Goal: Task Accomplishment & Management: Use online tool/utility

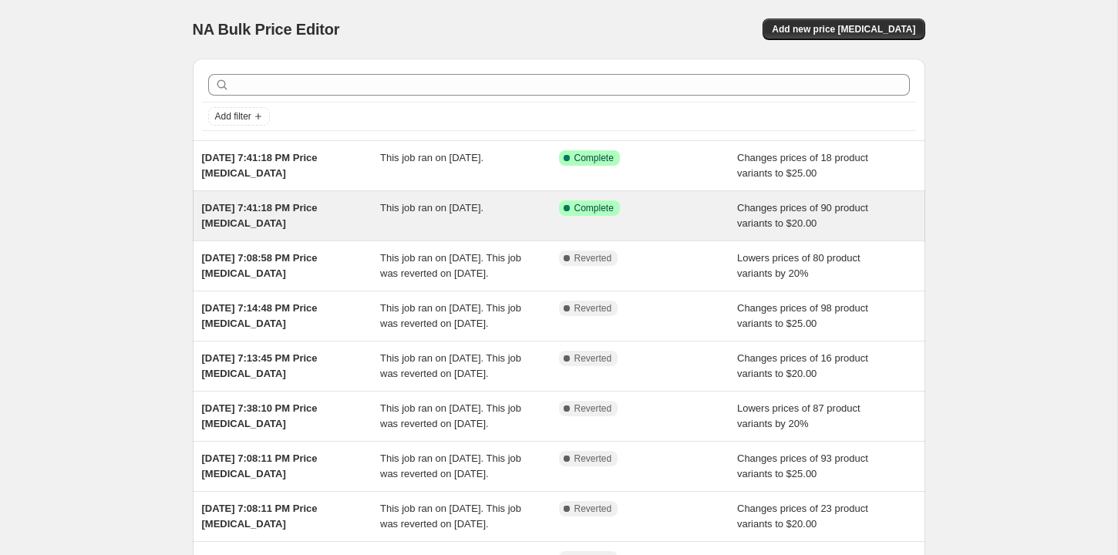
click at [326, 227] on div "Sep 23, 2025, 7:41:18 PM Price change job" at bounding box center [291, 215] width 179 height 31
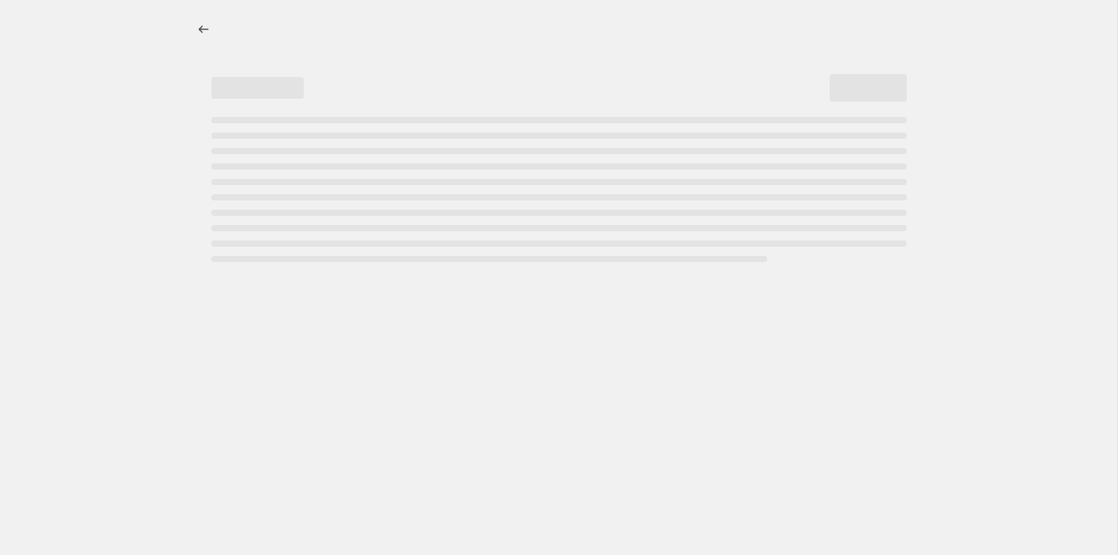
select select "no_change"
select select "collection"
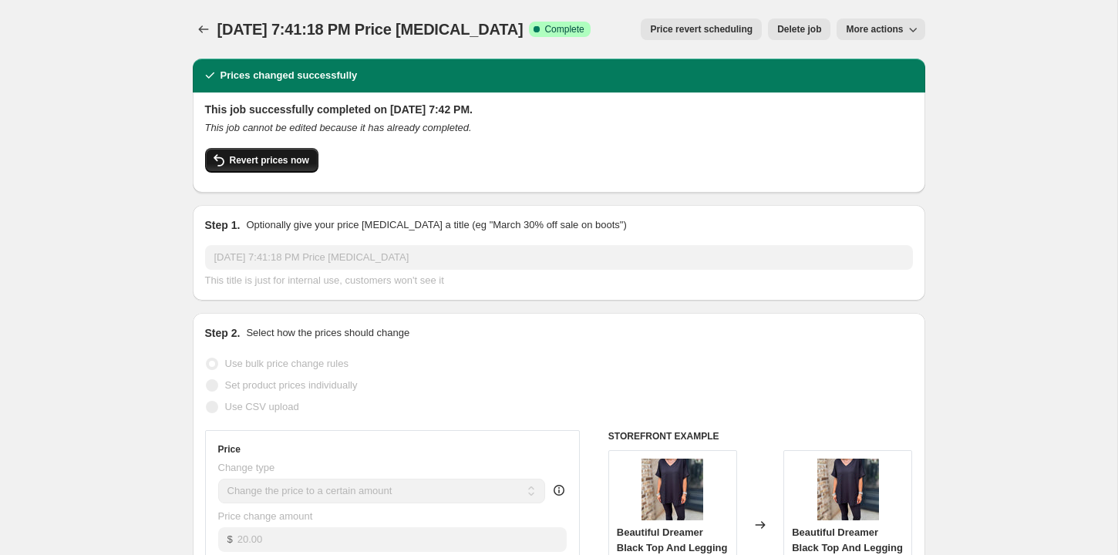
click at [292, 161] on span "Revert prices now" at bounding box center [269, 160] width 79 height 12
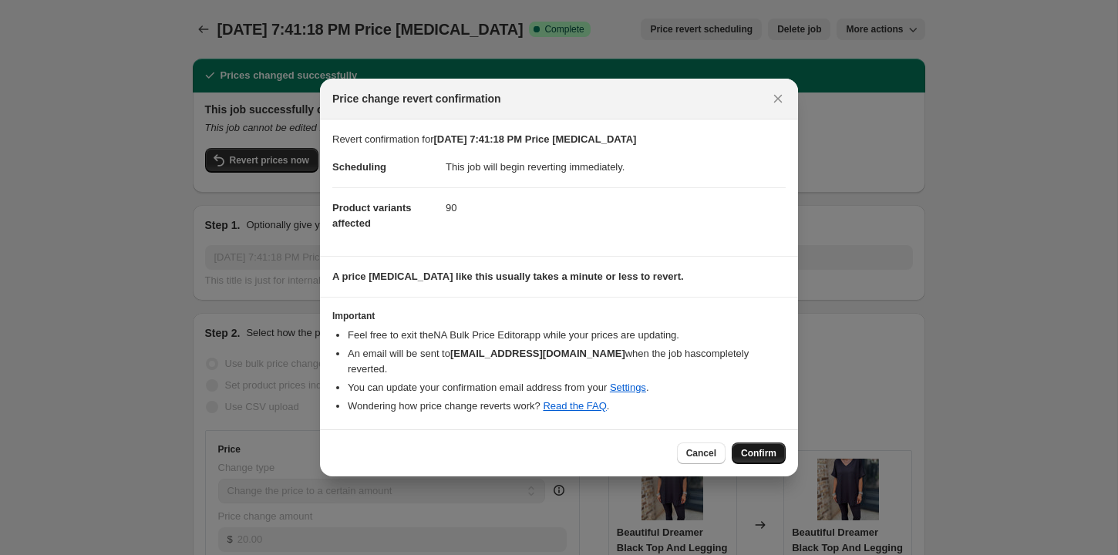
click at [744, 447] on span "Confirm" at bounding box center [758, 453] width 35 height 12
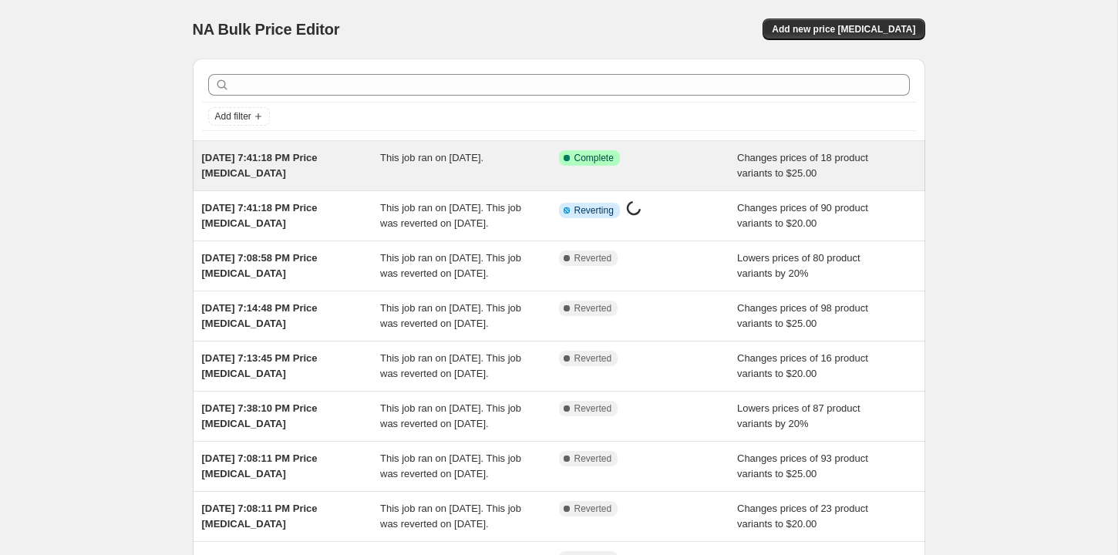
click at [350, 176] on div "Sep 23, 2025, 7:41:18 PM Price change job" at bounding box center [291, 165] width 179 height 31
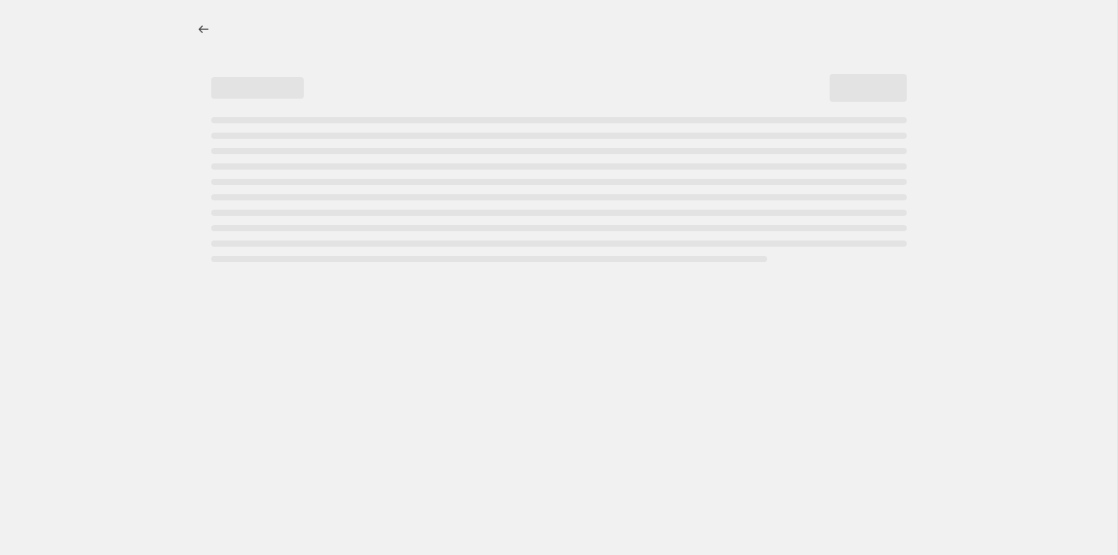
select select "no_change"
select select "collection"
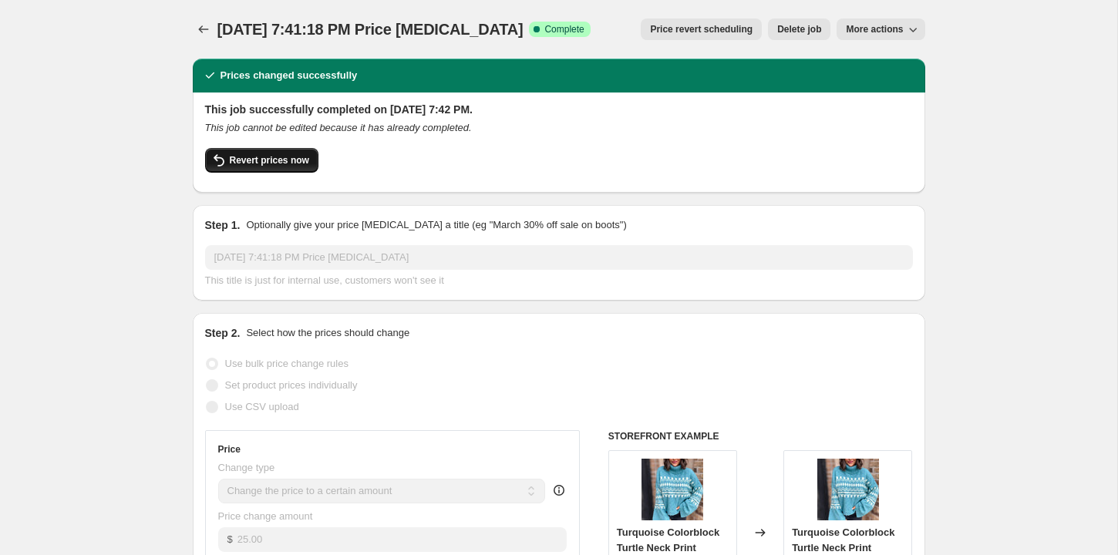
click at [284, 160] on span "Revert prices now" at bounding box center [269, 160] width 79 height 12
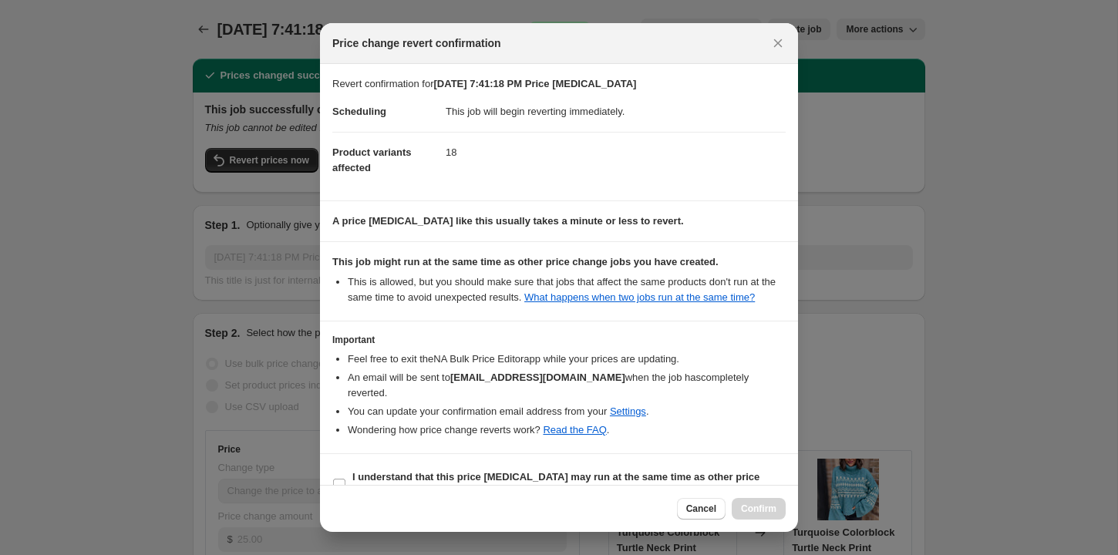
scroll to position [31, 0]
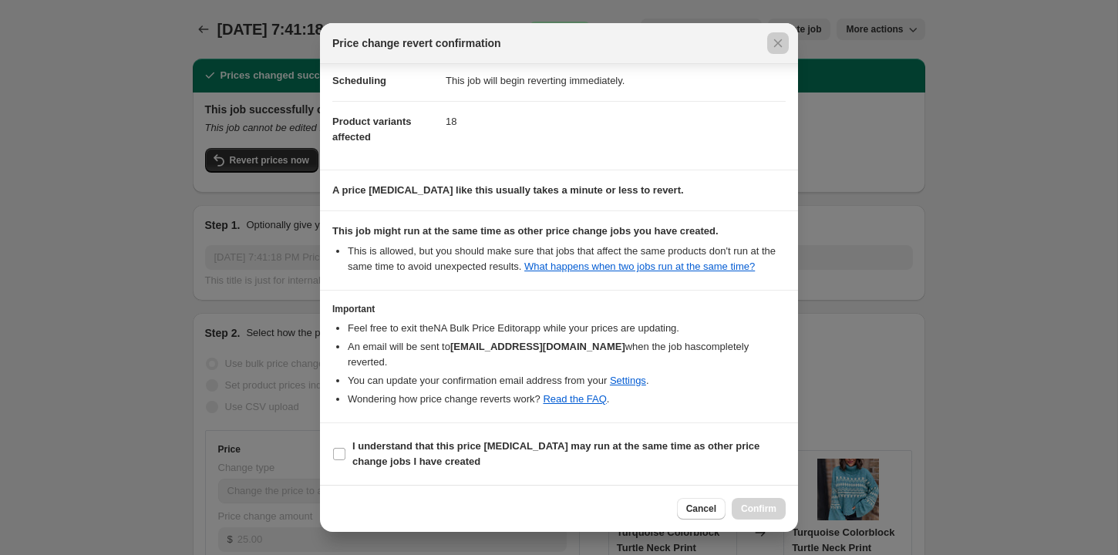
click at [845, 133] on div at bounding box center [559, 277] width 1118 height 555
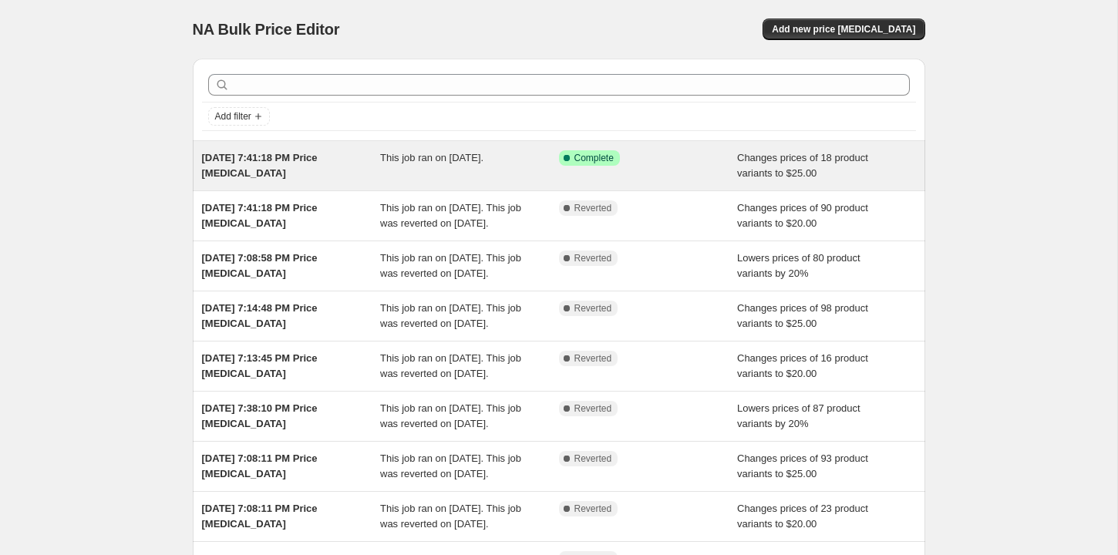
click at [472, 181] on div "Sep 23, 2025, 7:41:18 PM Price change job This job ran on September 23, 2025. S…" at bounding box center [559, 165] width 732 height 49
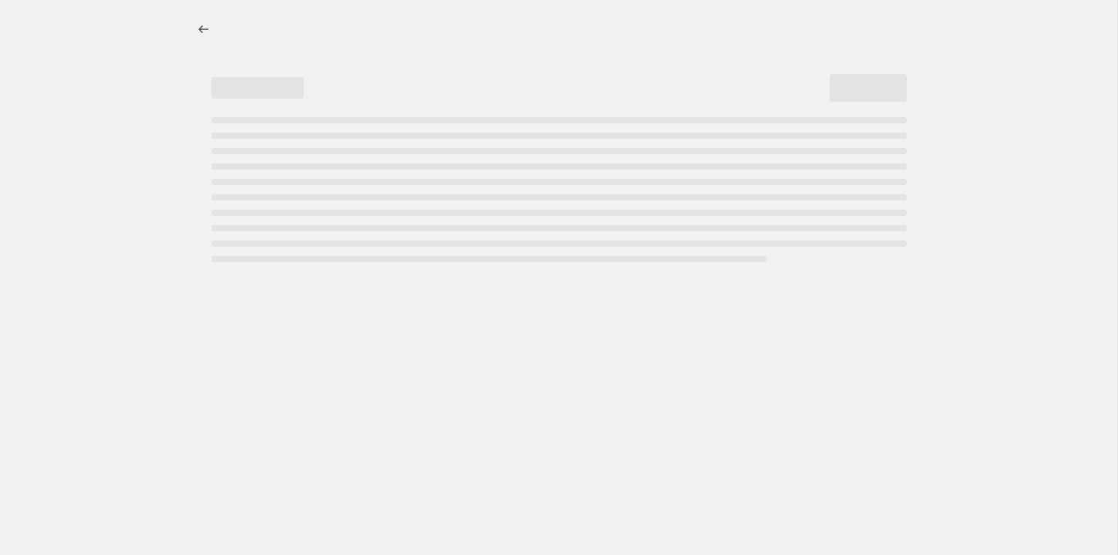
select select "no_change"
select select "collection"
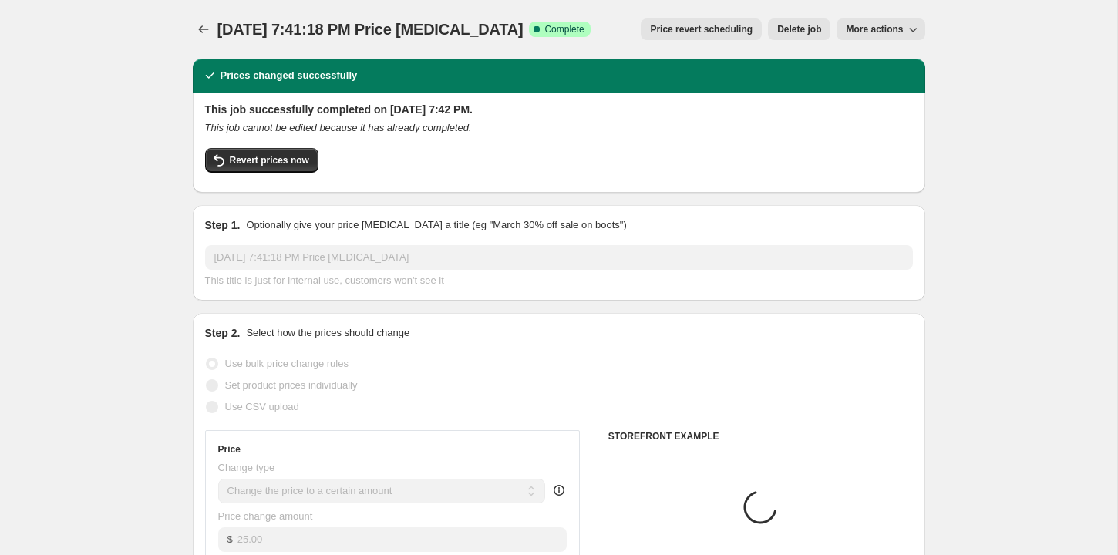
select select "no_change"
select select "collection"
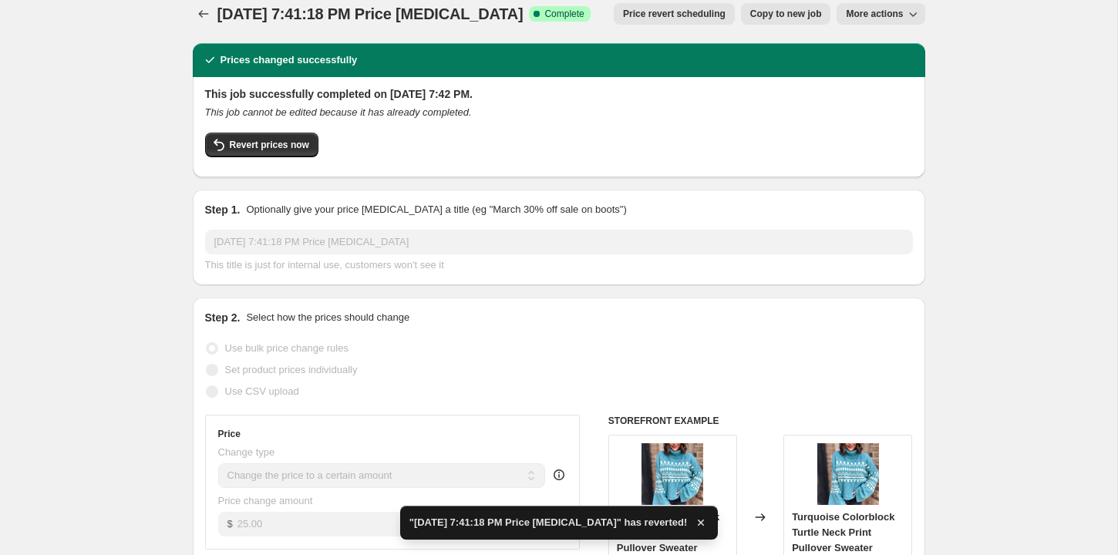
scroll to position [19, 0]
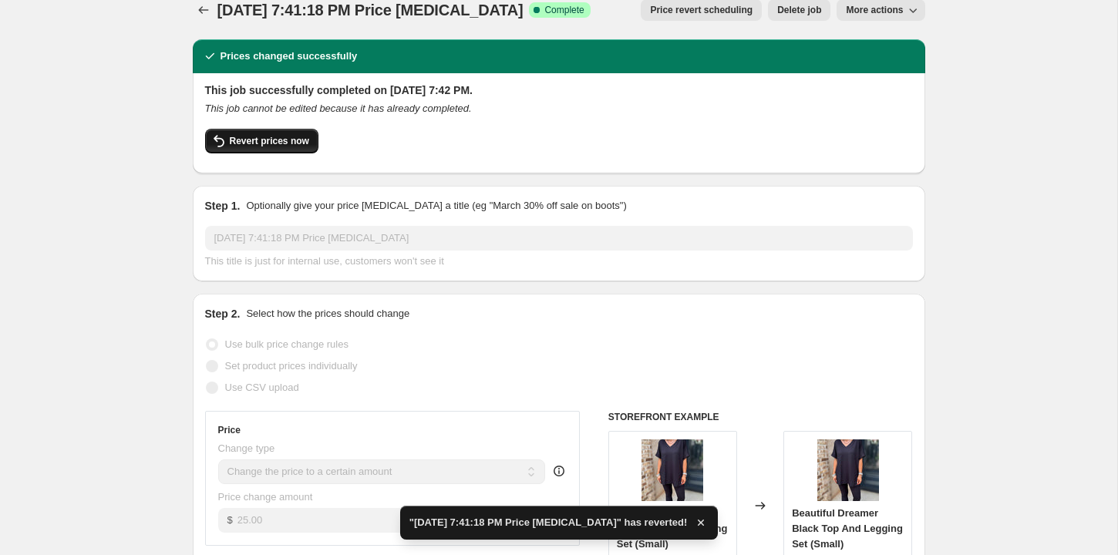
click at [281, 143] on span "Revert prices now" at bounding box center [269, 141] width 79 height 12
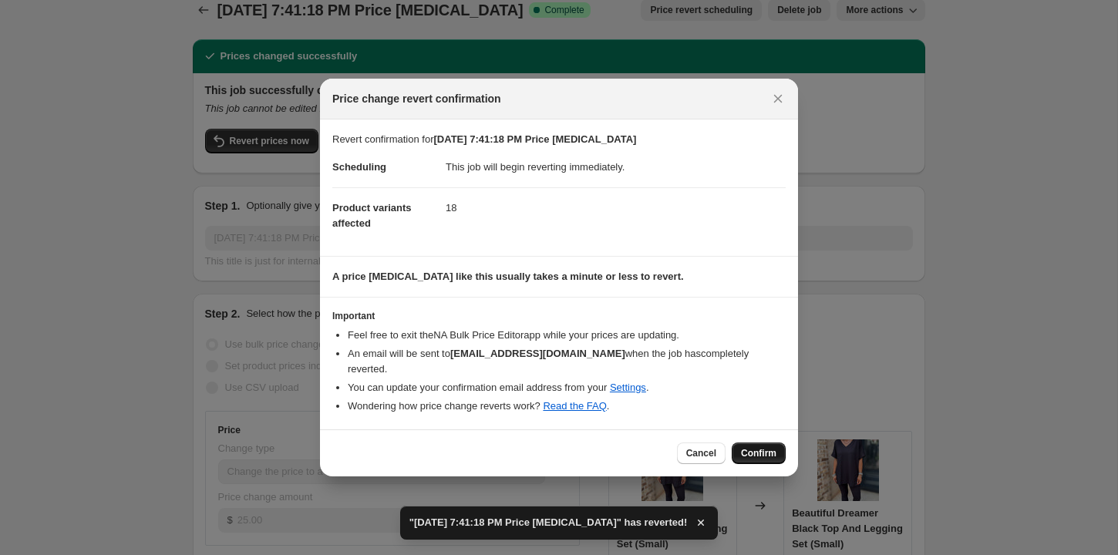
click at [759, 449] on span "Confirm" at bounding box center [758, 453] width 35 height 12
